Goal: Information Seeking & Learning: Learn about a topic

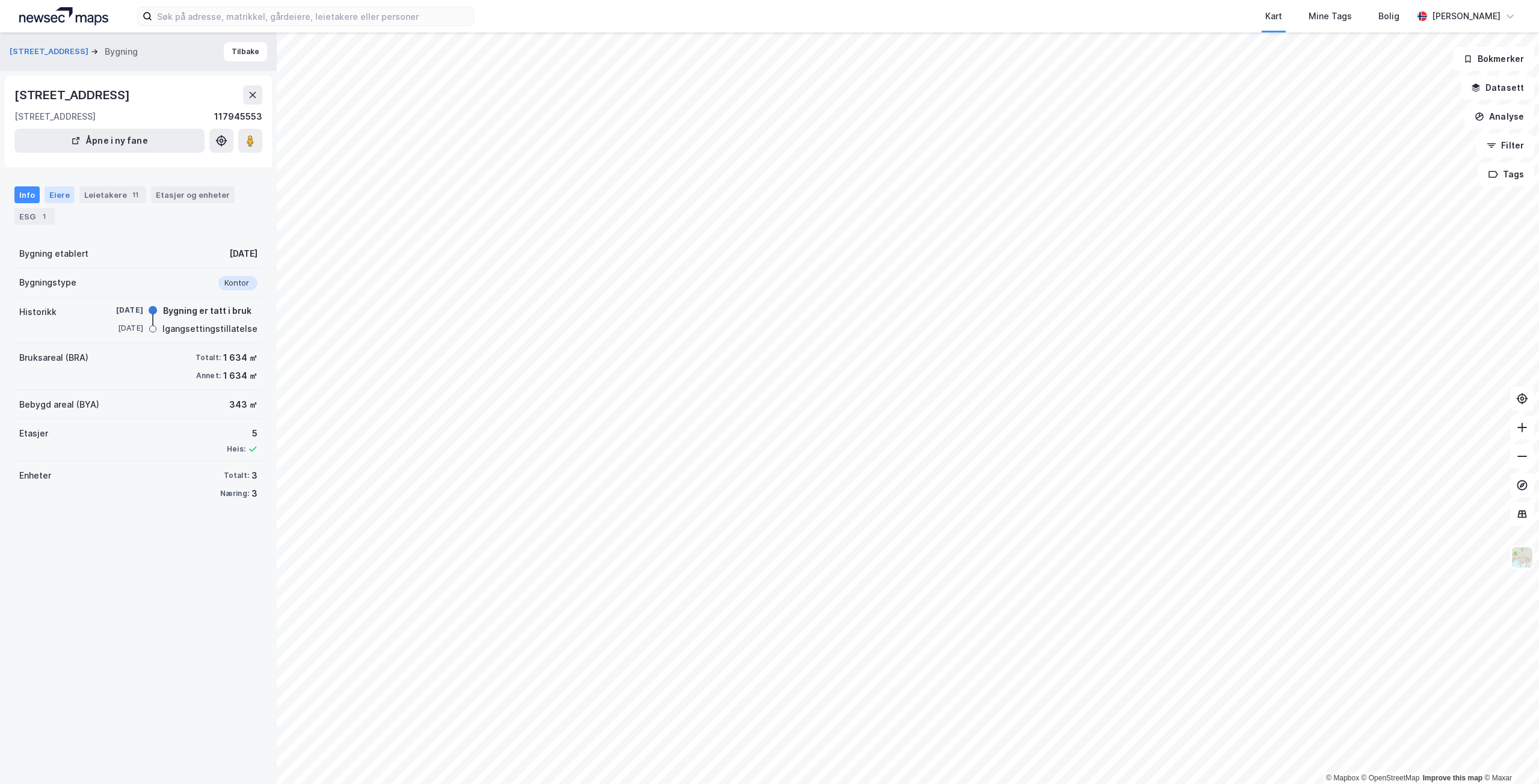
click at [59, 187] on div "Eiere" at bounding box center [60, 194] width 30 height 17
